Goal: Check status

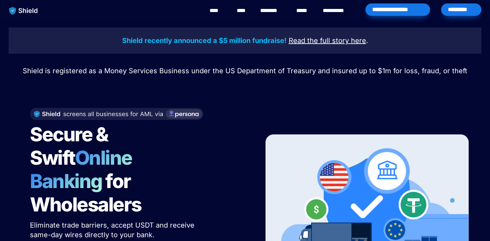
click at [451, 9] on div "*********" at bounding box center [461, 9] width 40 height 12
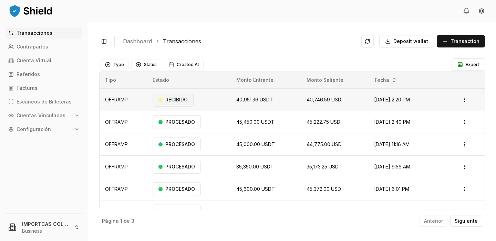
click at [172, 99] on div "RECIBIDO" at bounding box center [172, 100] width 41 height 14
click at [466, 99] on html "Transacciones Contrapartes Cuenta Virtual Referidos Facturas Escaneos de Billet…" at bounding box center [248, 120] width 496 height 241
click at [457, 125] on p "Ver Detalles" at bounding box center [455, 127] width 25 height 4
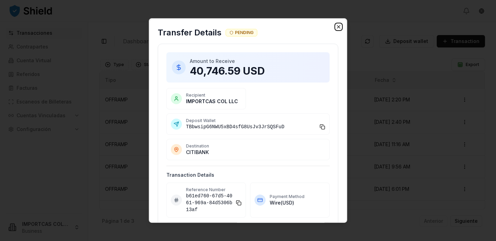
click at [338, 24] on icon "button" at bounding box center [338, 27] width 6 height 6
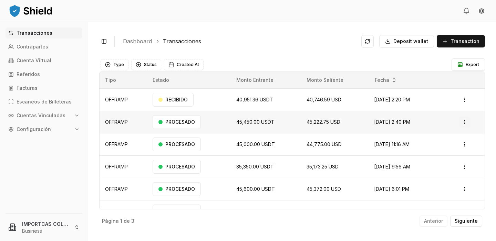
click at [466, 122] on html "Transacciones Contrapartes Cuenta Virtual Referidos Facturas Escaneos de Billet…" at bounding box center [248, 120] width 496 height 241
click at [446, 148] on p "Ver Detalles" at bounding box center [442, 149] width 25 height 4
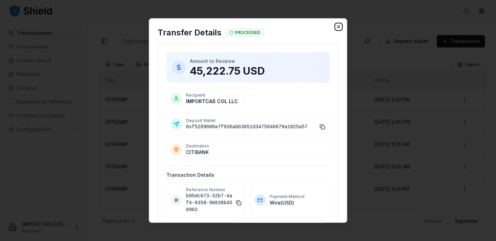
click at [338, 24] on icon "button" at bounding box center [338, 27] width 6 height 6
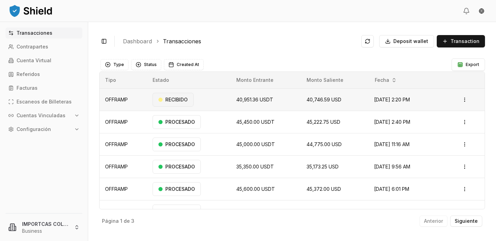
click at [172, 103] on div "RECIBIDO" at bounding box center [172, 100] width 41 height 14
click at [47, 58] on p "Cuenta Virtual" at bounding box center [34, 60] width 35 height 5
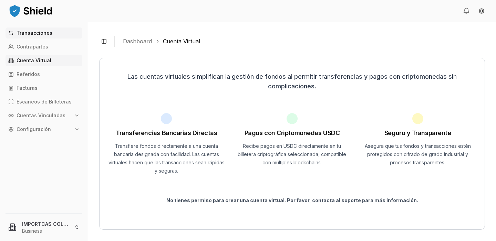
click at [42, 32] on p "Transacciones" at bounding box center [35, 33] width 36 height 5
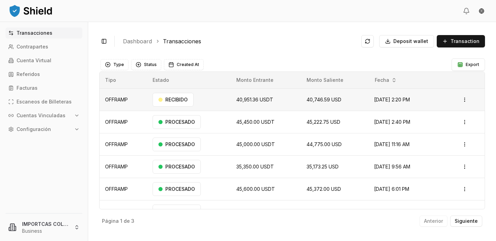
click at [374, 97] on span "Oct 2, 2025, 2:20 PM" at bounding box center [392, 100] width 36 height 6
click at [467, 100] on html "Transacciones Contrapartes Cuenta Virtual Referidos Facturas Escaneos de Billet…" at bounding box center [248, 120] width 496 height 241
click at [454, 125] on p "Ver Detalles" at bounding box center [455, 127] width 25 height 4
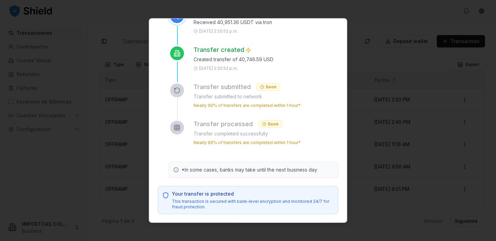
scroll to position [307, 0]
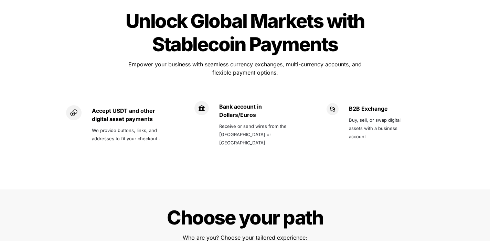
scroll to position [501, 0]
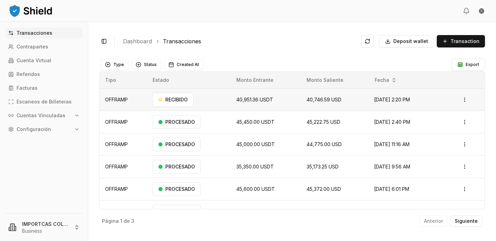
click at [280, 105] on td "40,951.36 USDT" at bounding box center [266, 99] width 70 height 22
click at [342, 102] on td "40,746.59 USD" at bounding box center [334, 99] width 67 height 22
click at [463, 99] on html "Transacciones Contrapartes Cuenta Virtual Referidos Facturas Escaneos de Billet…" at bounding box center [248, 120] width 496 height 241
click at [449, 122] on div "Ver Detalles" at bounding box center [450, 127] width 42 height 10
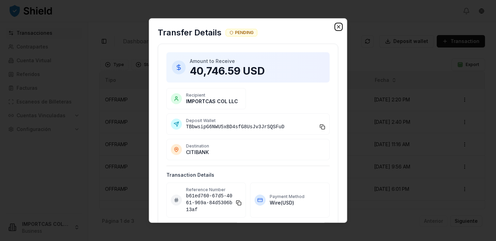
click at [340, 24] on icon "button" at bounding box center [338, 27] width 6 height 6
